Goal: Find specific page/section: Find specific page/section

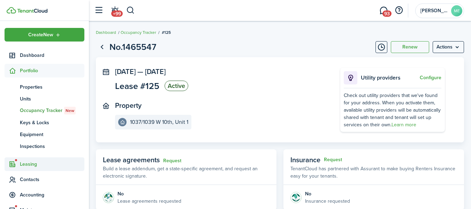
click at [23, 163] on span "Leasing" at bounding box center [52, 163] width 64 height 7
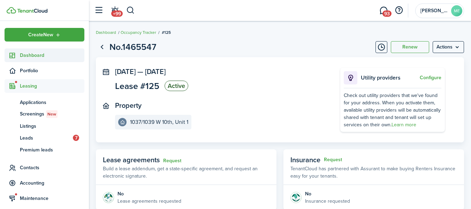
click at [28, 54] on span "Dashboard" at bounding box center [52, 55] width 64 height 7
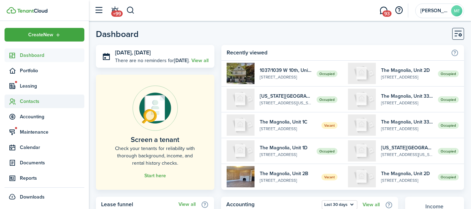
click at [28, 102] on span "Contacts" at bounding box center [52, 101] width 64 height 7
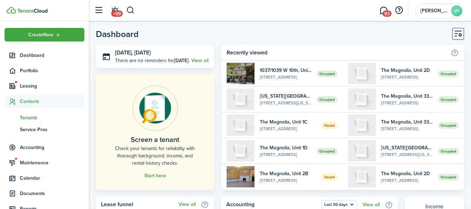
click at [27, 118] on span "Tenants" at bounding box center [52, 117] width 64 height 7
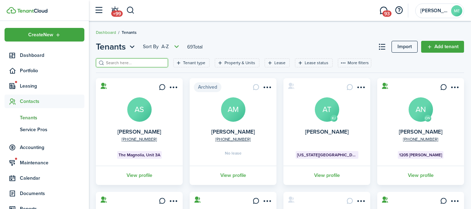
click at [137, 62] on input "search" at bounding box center [134, 63] width 61 height 7
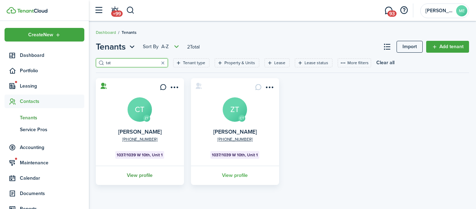
type input "tat"
click at [140, 174] on link "View profile" at bounding box center [140, 174] width 90 height 19
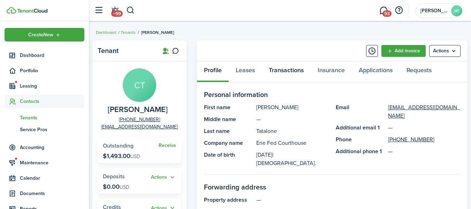
click at [285, 71] on link "Transactions" at bounding box center [286, 71] width 49 height 21
